Goal: Transaction & Acquisition: Download file/media

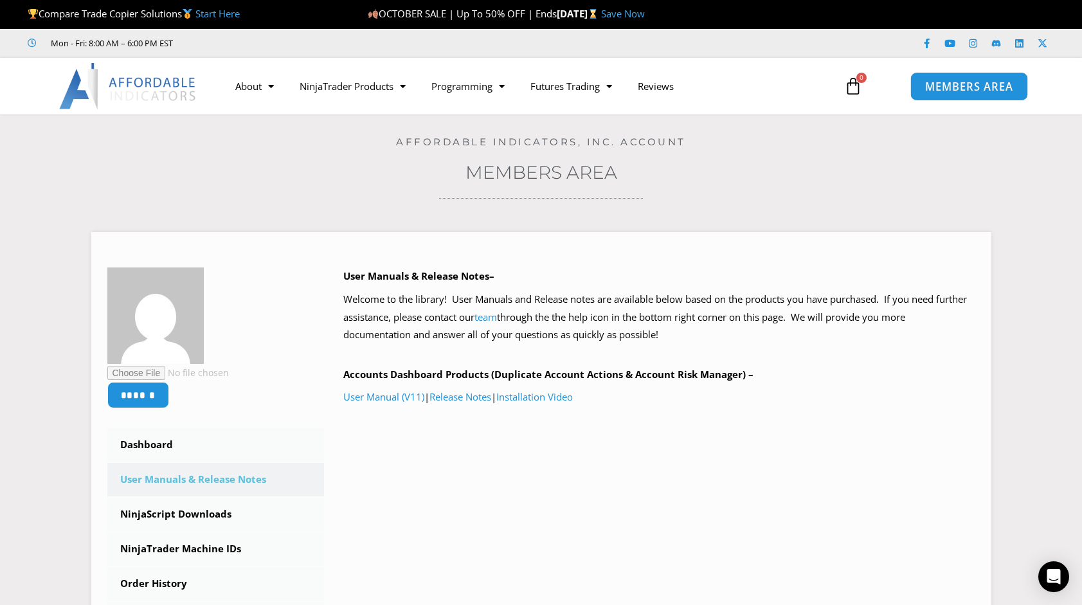
click at [999, 88] on span "MEMBERS AREA" at bounding box center [969, 86] width 88 height 11
click at [982, 83] on span "MEMBERS AREA" at bounding box center [969, 86] width 88 height 11
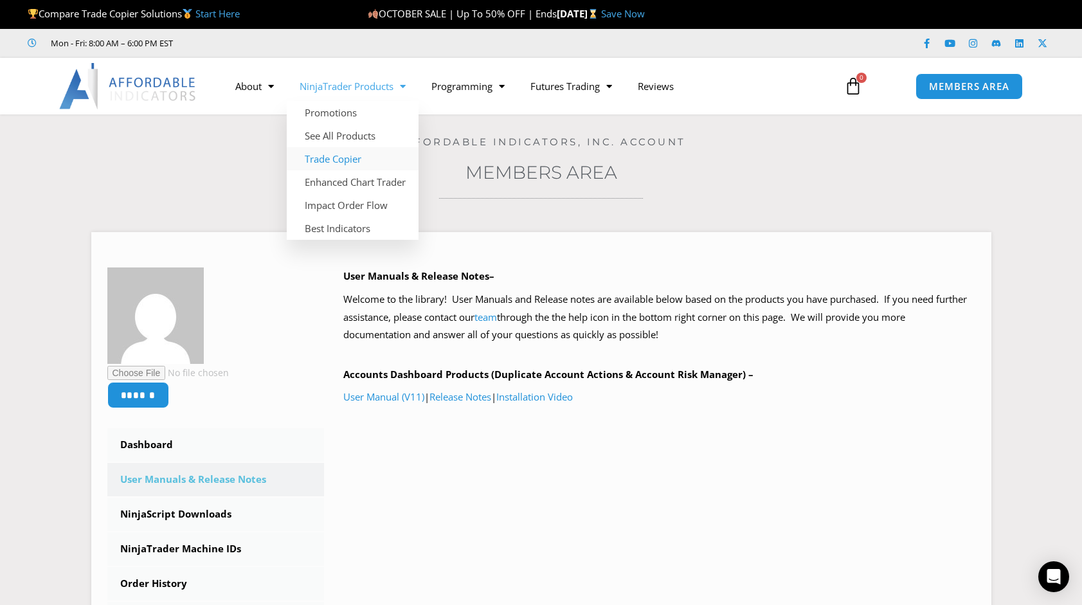
click at [363, 152] on link "Trade Copier" at bounding box center [353, 158] width 132 height 23
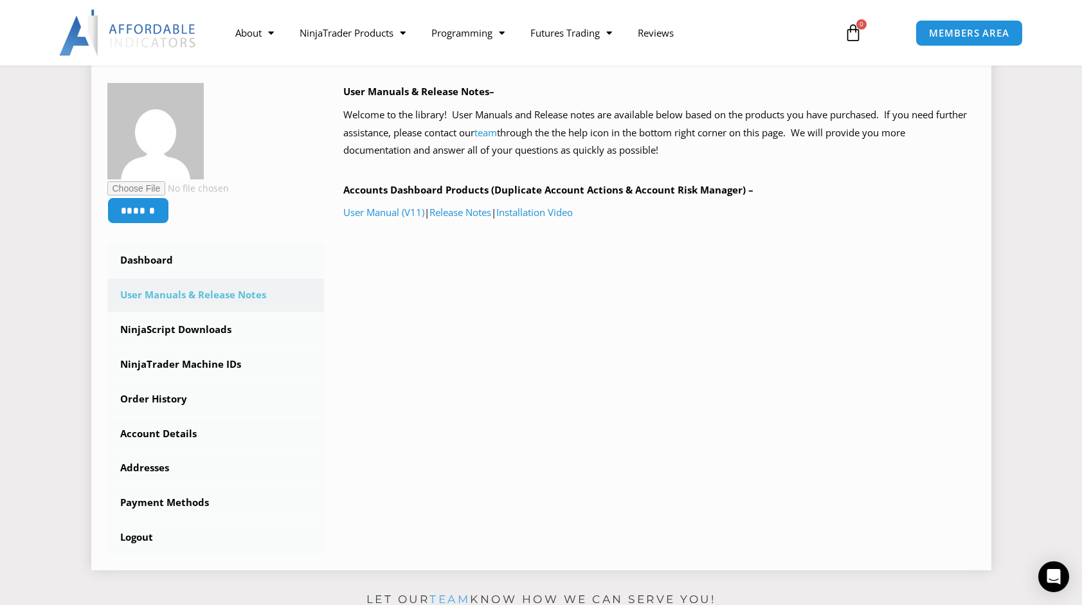
scroll to position [195, 0]
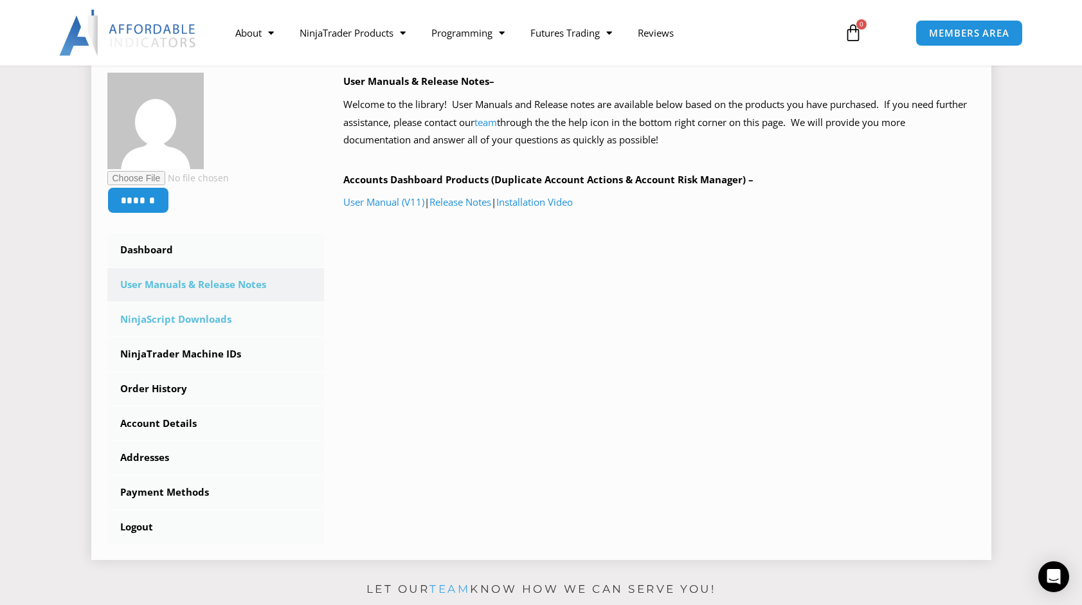
click at [186, 315] on link "NinjaScript Downloads" at bounding box center [215, 319] width 217 height 33
click at [222, 316] on link "NinjaScript Downloads" at bounding box center [215, 319] width 217 height 33
click at [156, 323] on link "NinjaScript Downloads" at bounding box center [215, 319] width 217 height 33
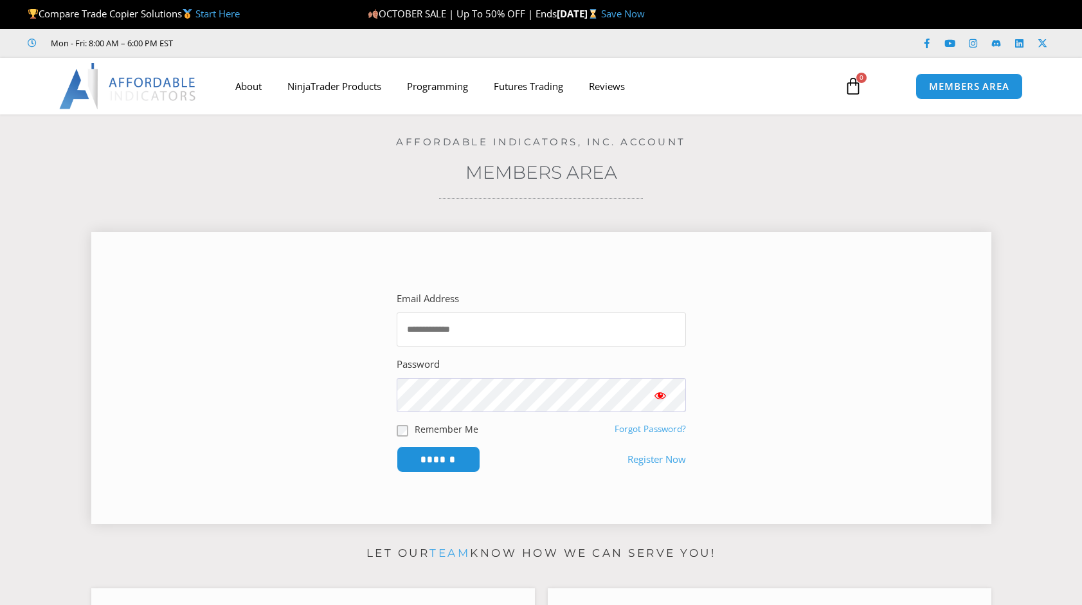
click at [504, 319] on input "Email Address" at bounding box center [541, 330] width 289 height 34
type input "**********"
click at [459, 455] on input "******" at bounding box center [438, 460] width 88 height 28
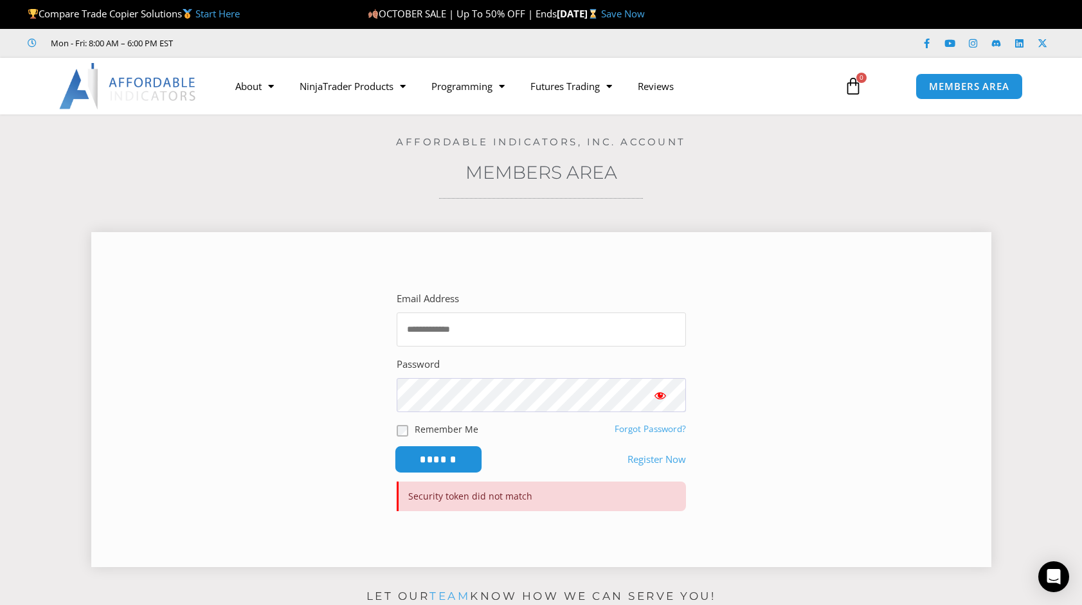
type input "**********"
click at [447, 455] on input "******" at bounding box center [438, 460] width 88 height 28
click at [662, 399] on span "Show password" at bounding box center [660, 395] width 13 height 13
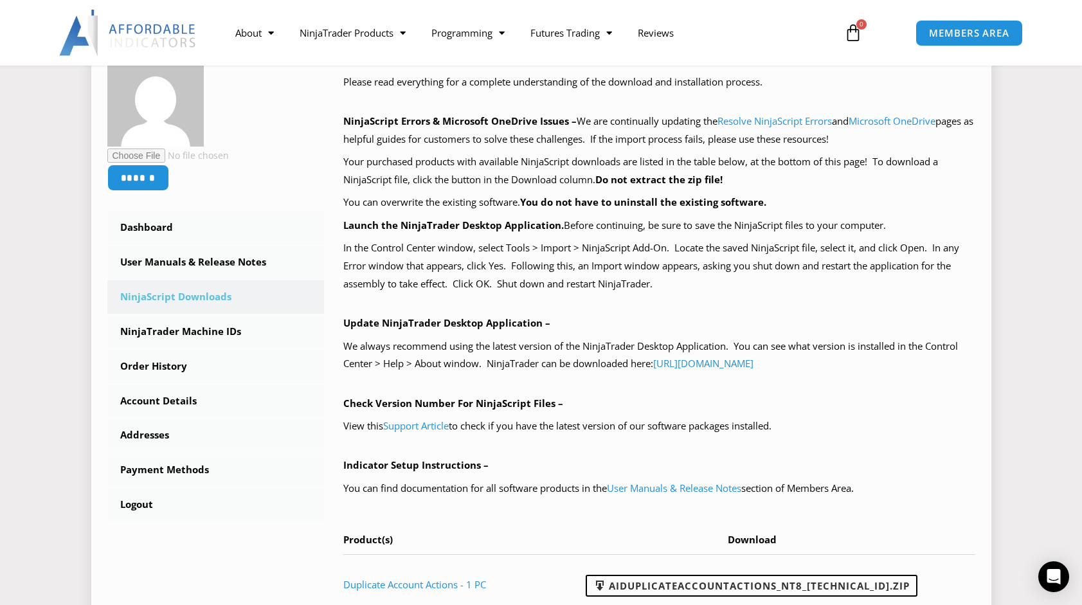
scroll to position [220, 0]
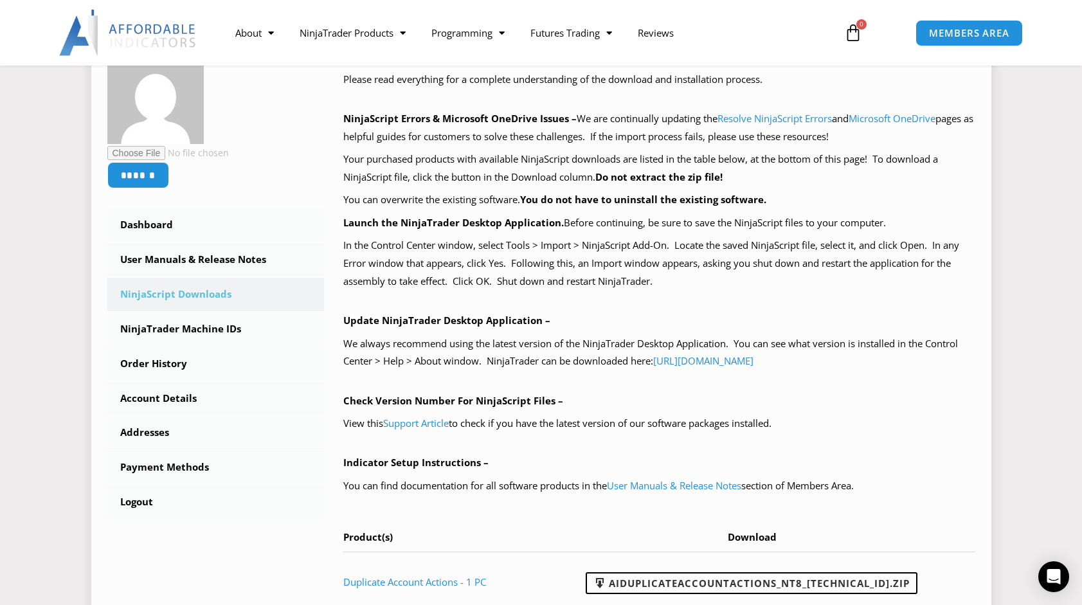
click at [185, 295] on link "NinjaScript Downloads" at bounding box center [215, 294] width 217 height 33
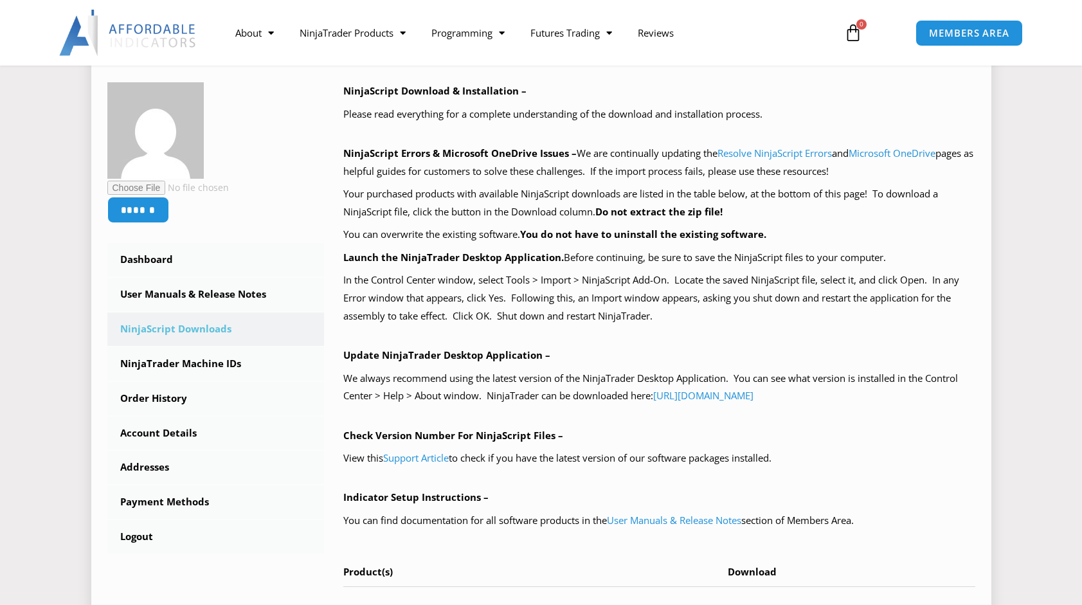
scroll to position [186, 0]
click at [201, 370] on link "NinjaTrader Machine IDs" at bounding box center [215, 363] width 217 height 33
click at [231, 360] on link "NinjaTrader Machine IDs" at bounding box center [215, 363] width 217 height 33
click at [207, 359] on link "NinjaTrader Machine IDs" at bounding box center [215, 363] width 217 height 33
click at [194, 365] on link "NinjaTrader Machine IDs" at bounding box center [215, 363] width 217 height 33
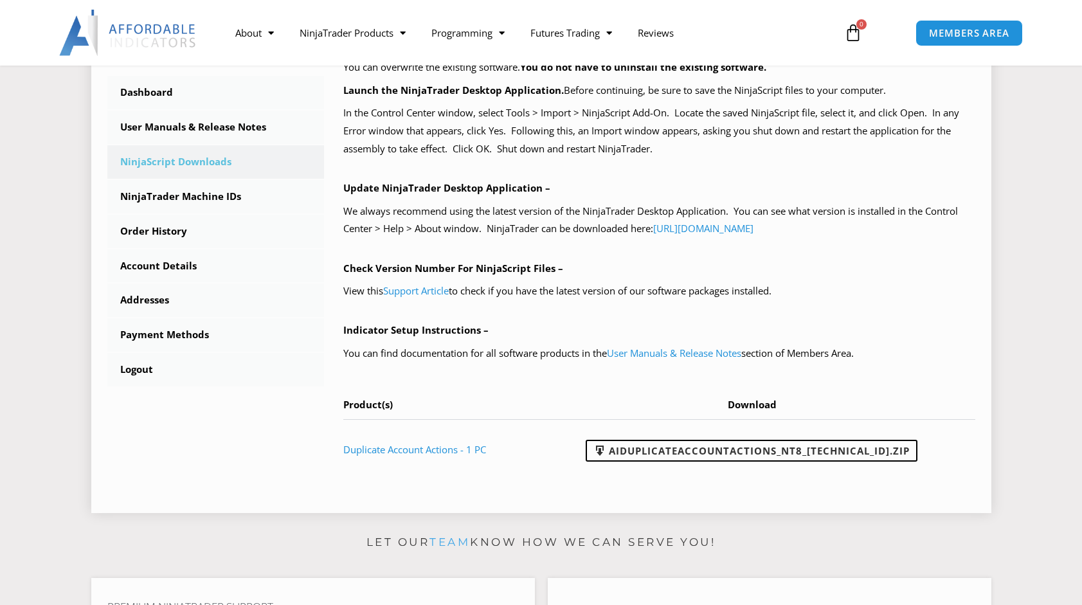
scroll to position [394, 0]
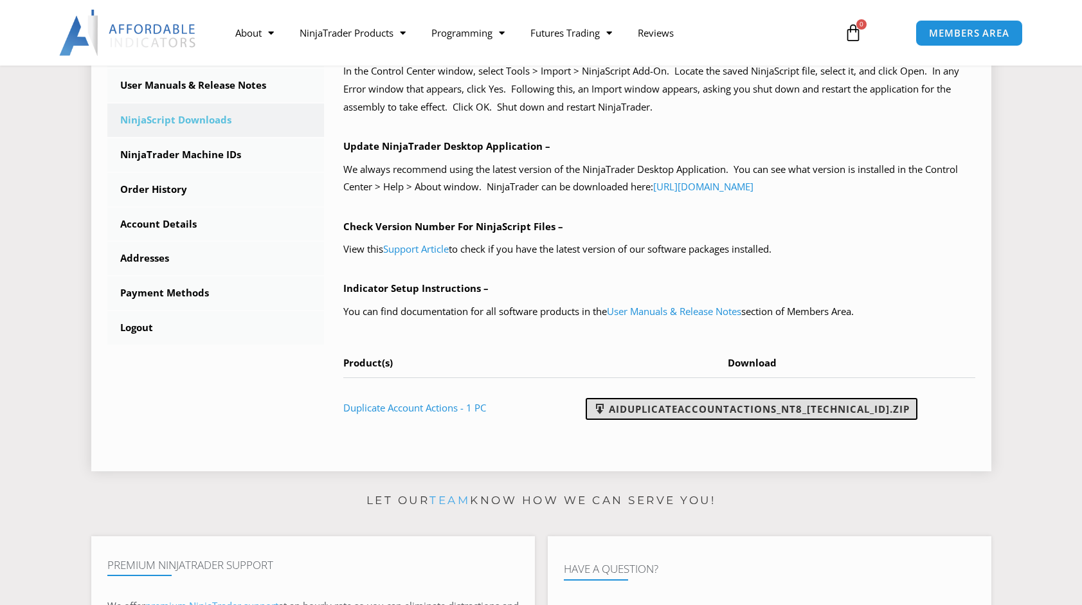
click at [662, 413] on link "AIDuplicateAccountActions_NT8_25.10.2.1.zip" at bounding box center [752, 409] width 332 height 22
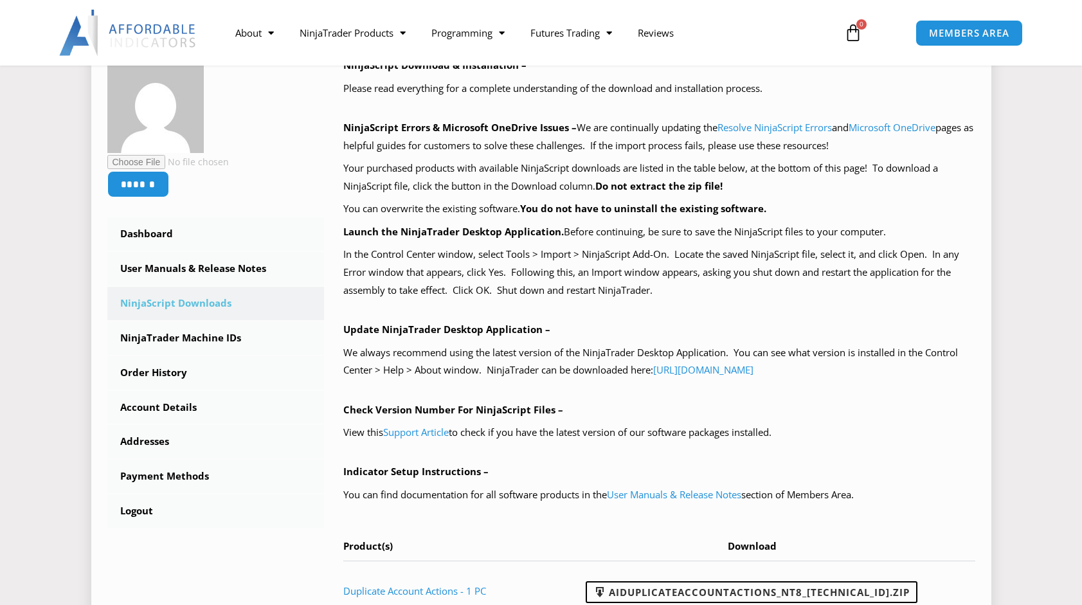
scroll to position [212, 0]
click at [514, 260] on p "In the Control Center window, select Tools > Import > NinjaScript Add-On. Locat…" at bounding box center [659, 272] width 632 height 54
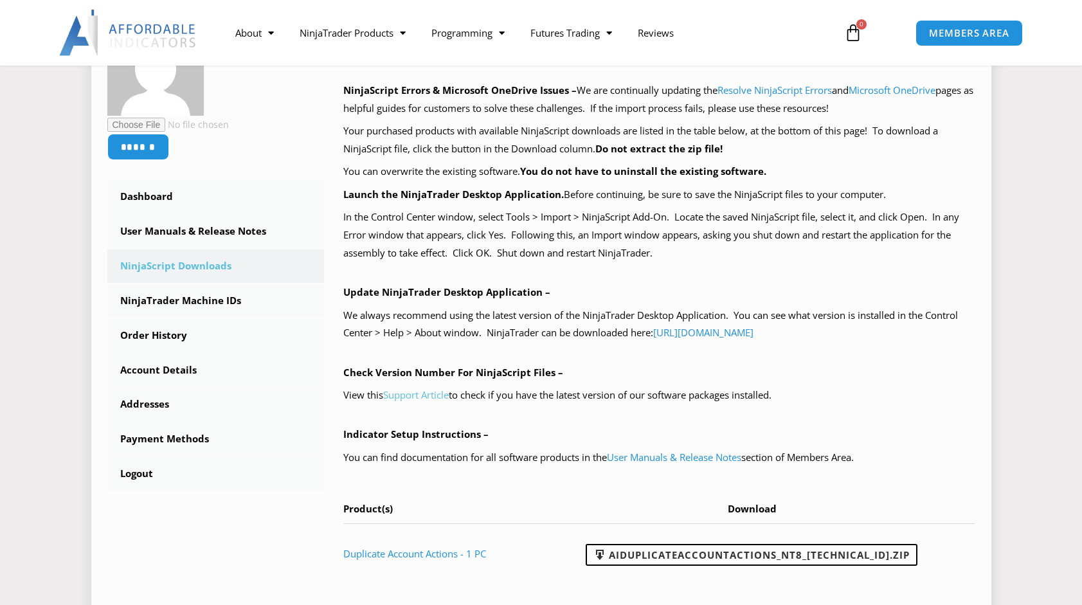
scroll to position [252, 0]
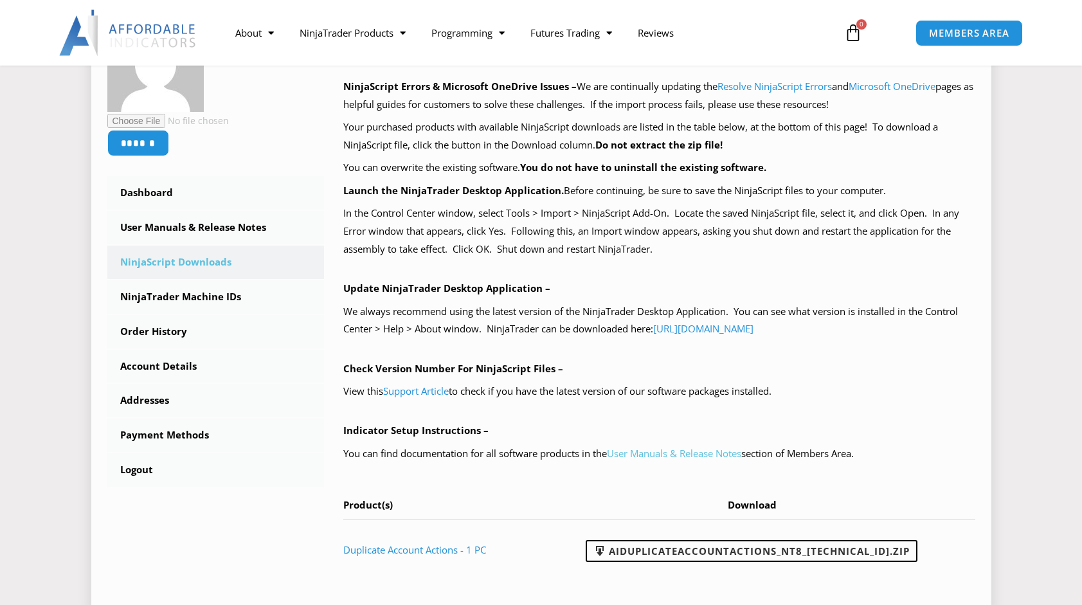
click at [643, 453] on link "User Manuals & Release Notes" at bounding box center [674, 453] width 134 height 13
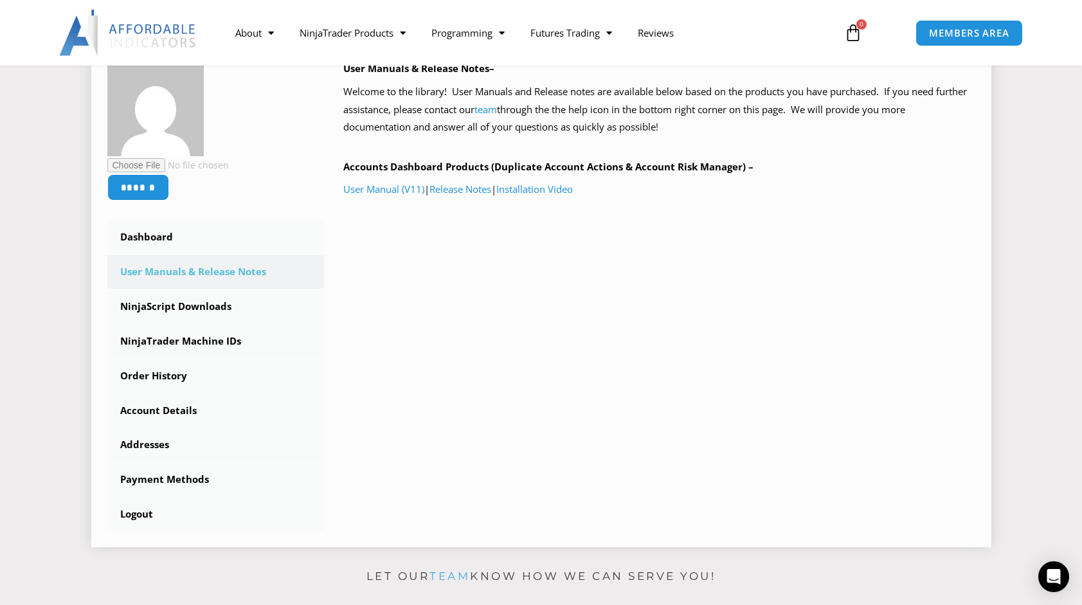
scroll to position [208, 0]
click at [372, 191] on link "User Manual (V11)" at bounding box center [383, 188] width 81 height 13
